Goal: Transaction & Acquisition: Download file/media

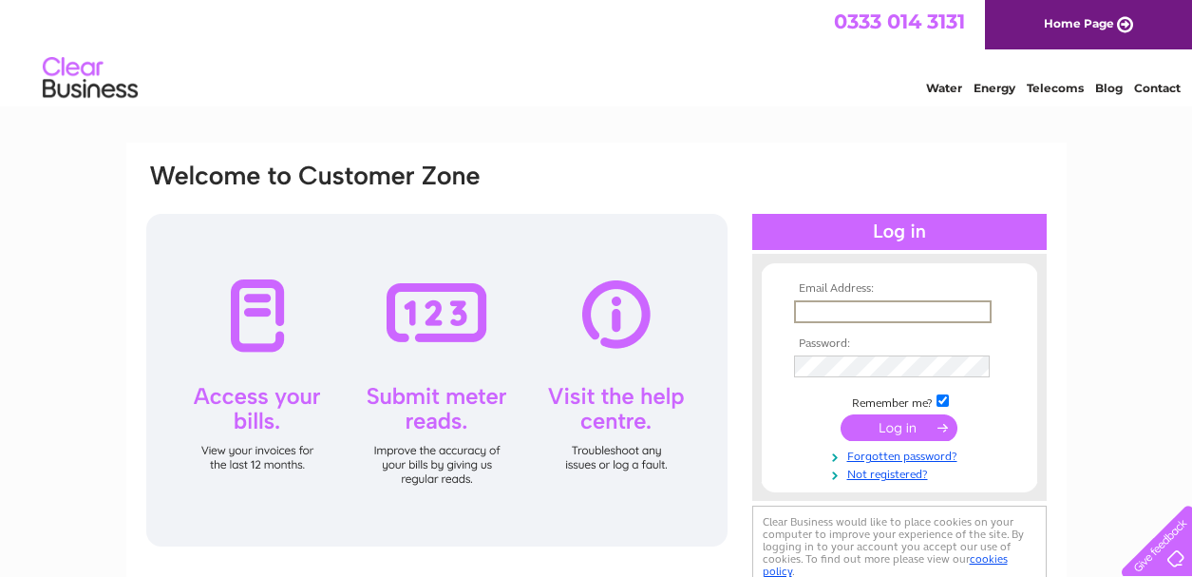
type input "tanya@twosixhomes.com"
click at [912, 426] on input "submit" at bounding box center [899, 427] width 117 height 27
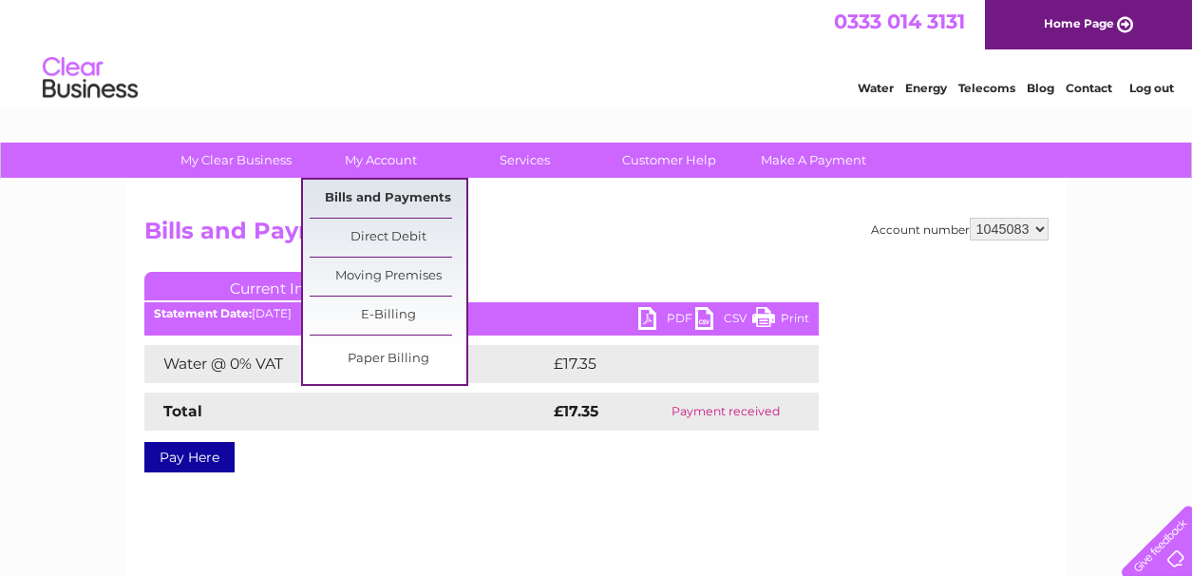
click at [364, 195] on link "Bills and Payments" at bounding box center [388, 199] width 157 height 38
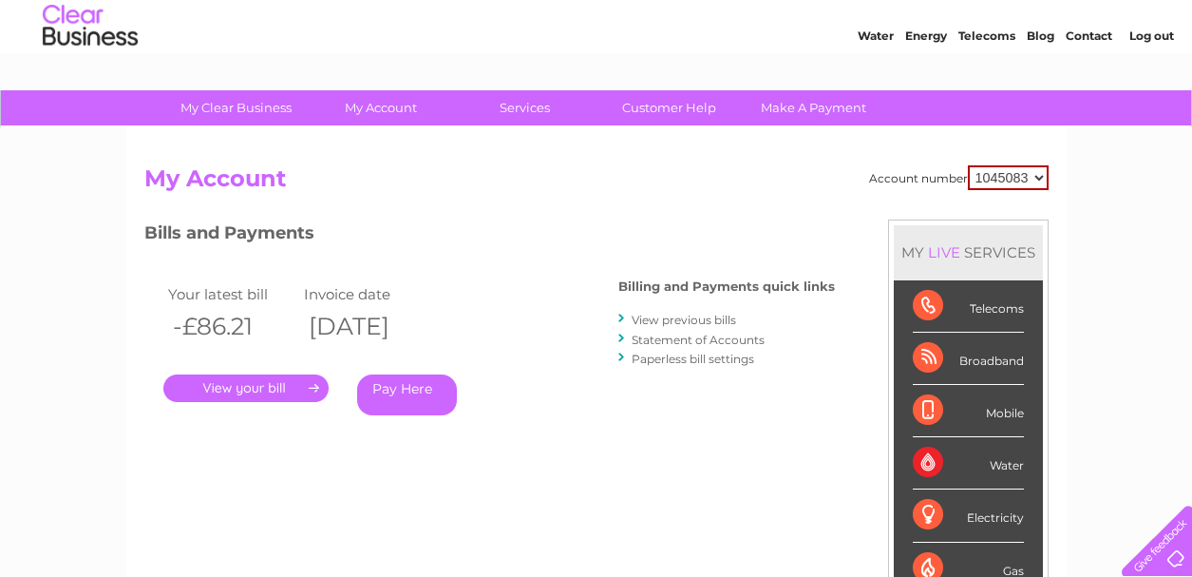
scroll to position [88, 0]
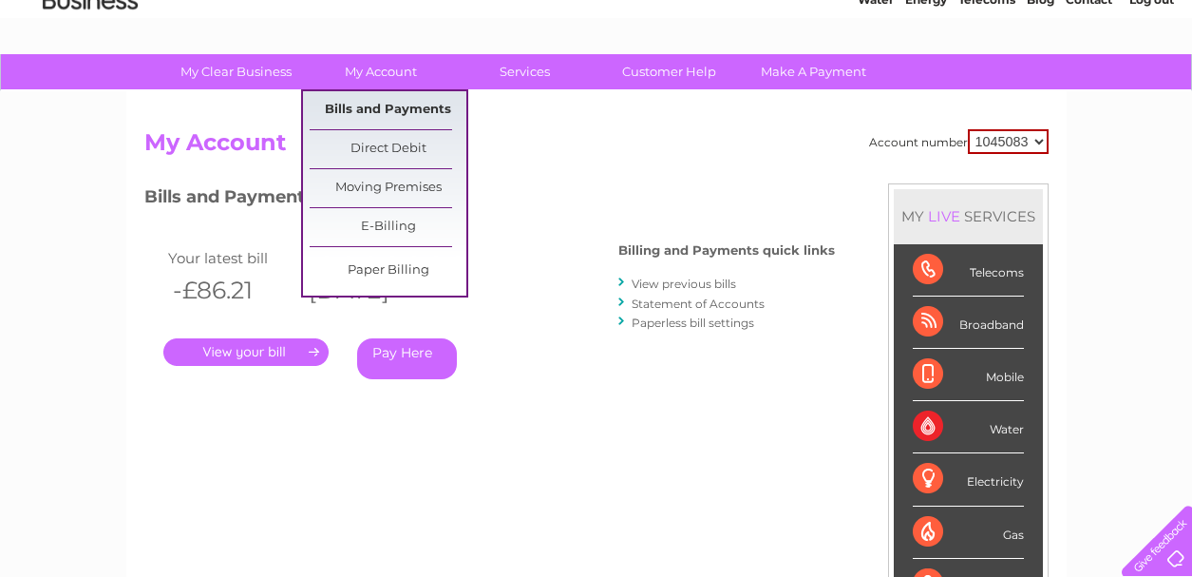
click at [378, 112] on link "Bills and Payments" at bounding box center [388, 110] width 157 height 38
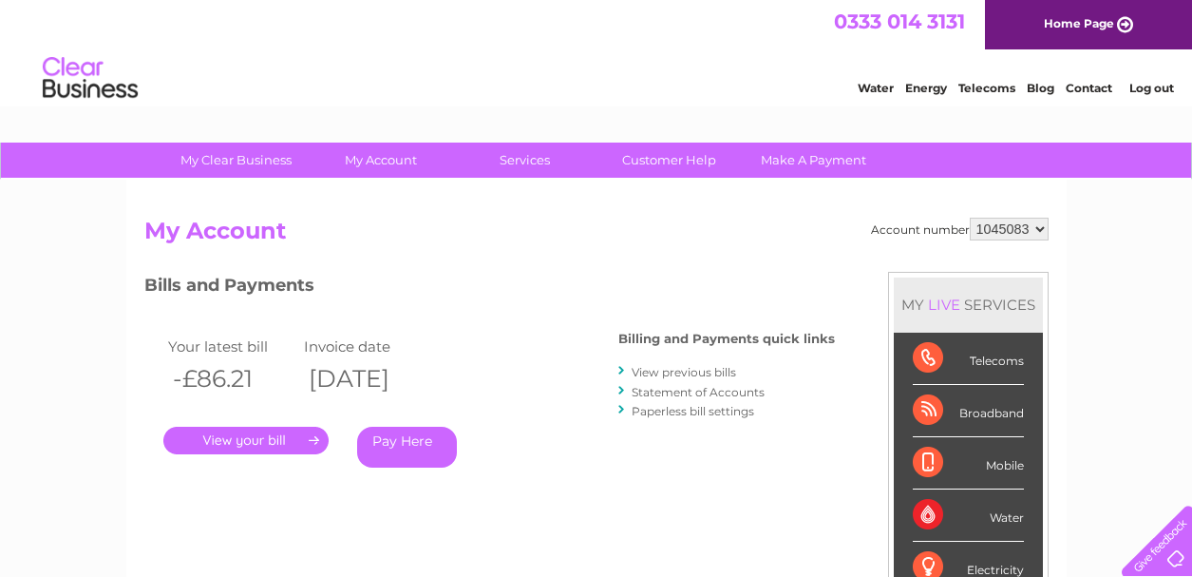
click at [311, 444] on link "." at bounding box center [245, 440] width 165 height 28
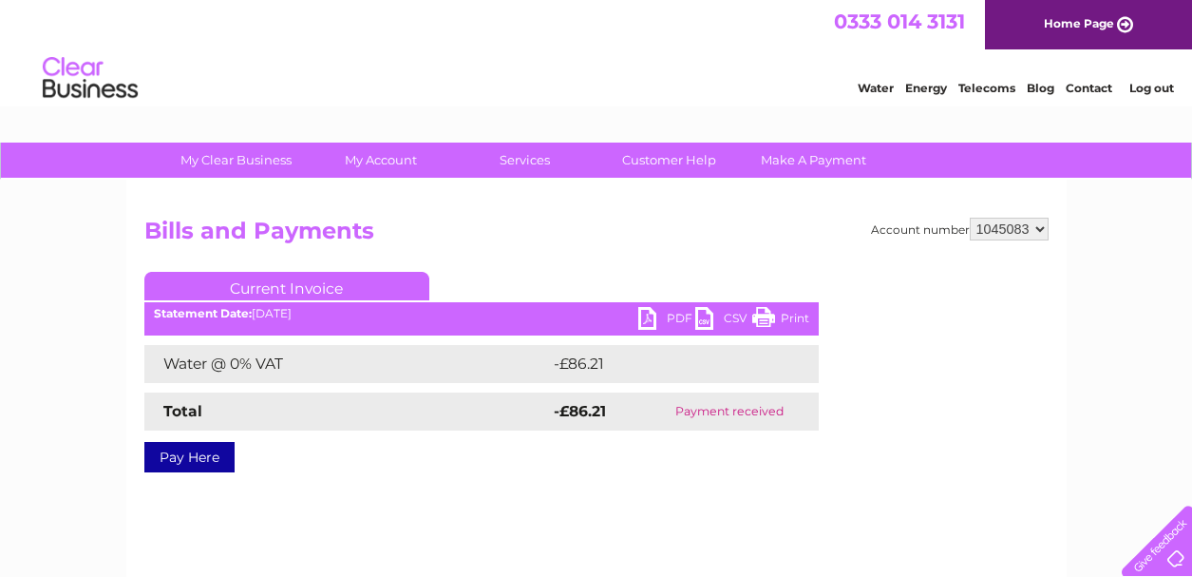
click at [653, 319] on link "PDF" at bounding box center [666, 321] width 57 height 28
click at [767, 206] on div "Account number 1045083 Bills and Payments Current Invoice PDF CSV Print £17.35" at bounding box center [596, 446] width 940 height 532
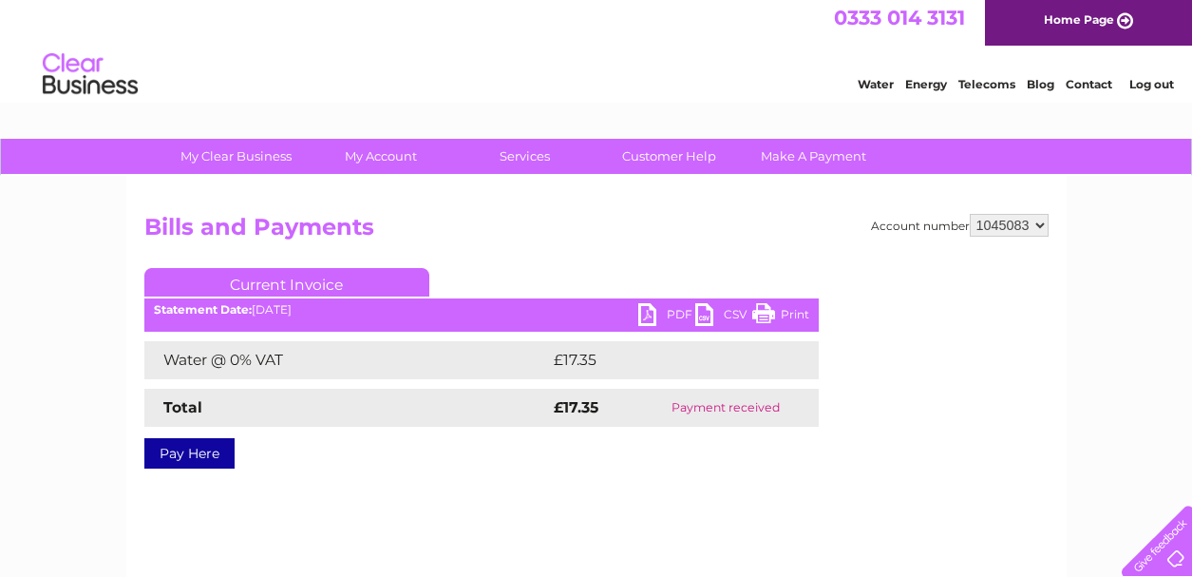
click at [643, 306] on link "PDF" at bounding box center [666, 317] width 57 height 28
click at [749, 7] on div "0333 014 3131 Home Page" at bounding box center [596, 20] width 1192 height 49
